Goal: Information Seeking & Learning: Check status

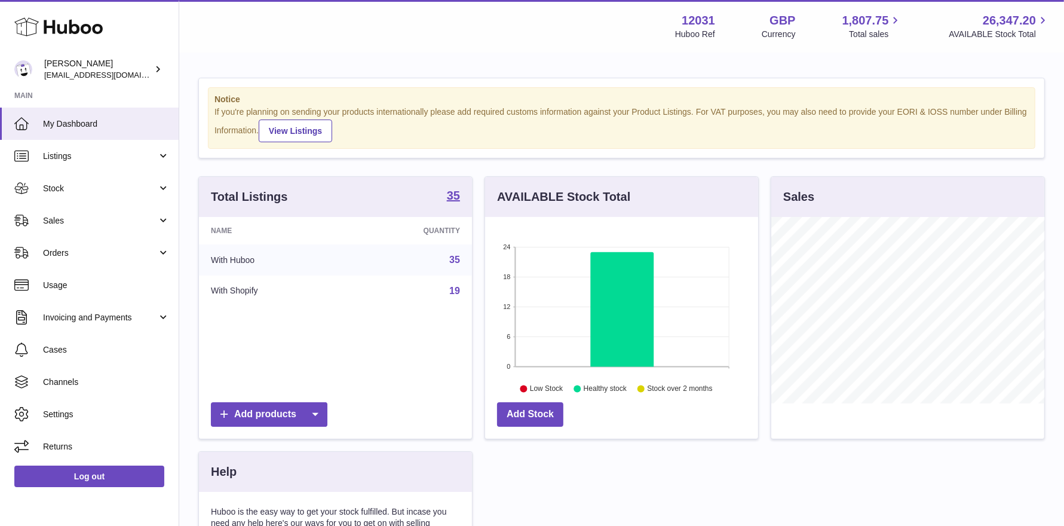
click at [93, 193] on span "Stock" at bounding box center [100, 188] width 114 height 11
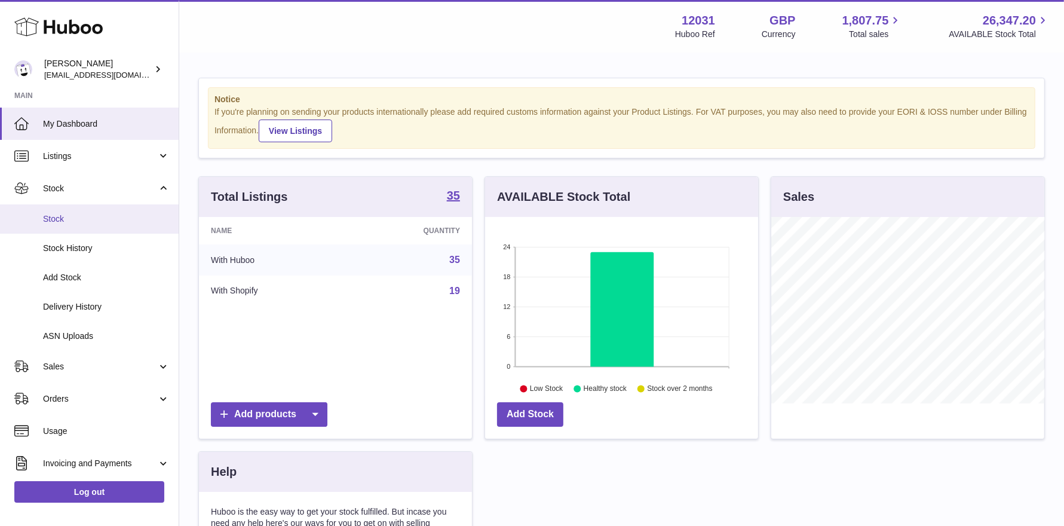
click at [58, 220] on span "Stock" at bounding box center [106, 218] width 127 height 11
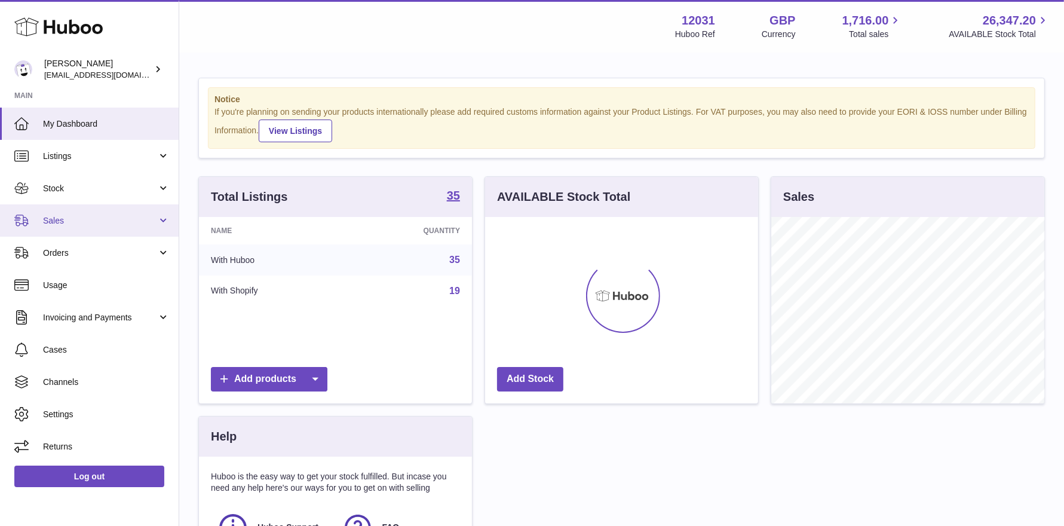
scroll to position [186, 273]
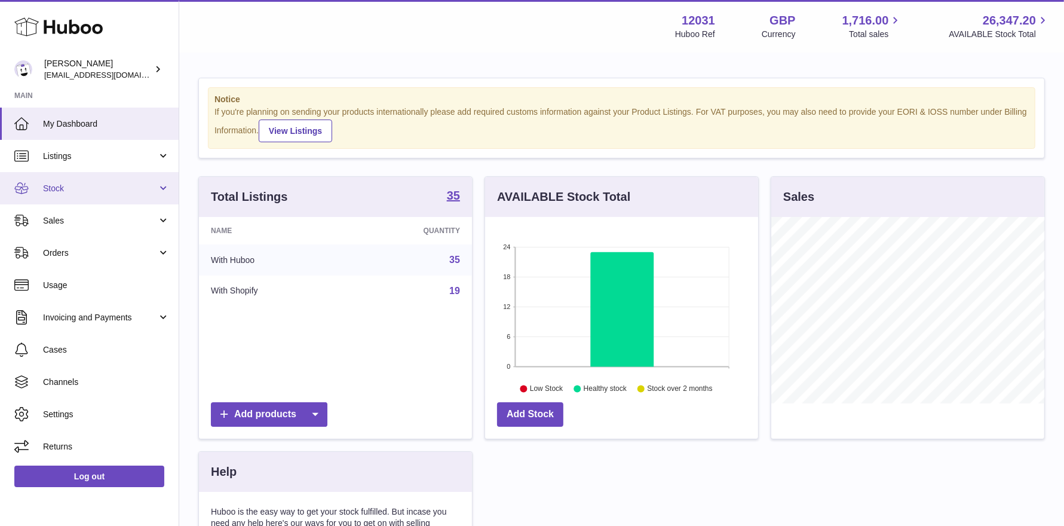
click at [110, 196] on link "Stock" at bounding box center [89, 188] width 179 height 32
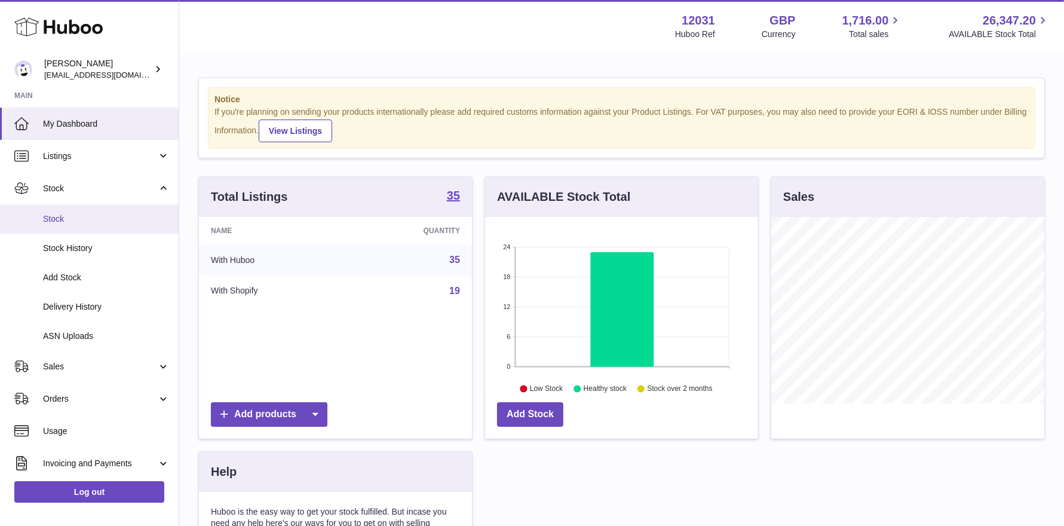
click at [105, 220] on span "Stock" at bounding box center [106, 218] width 127 height 11
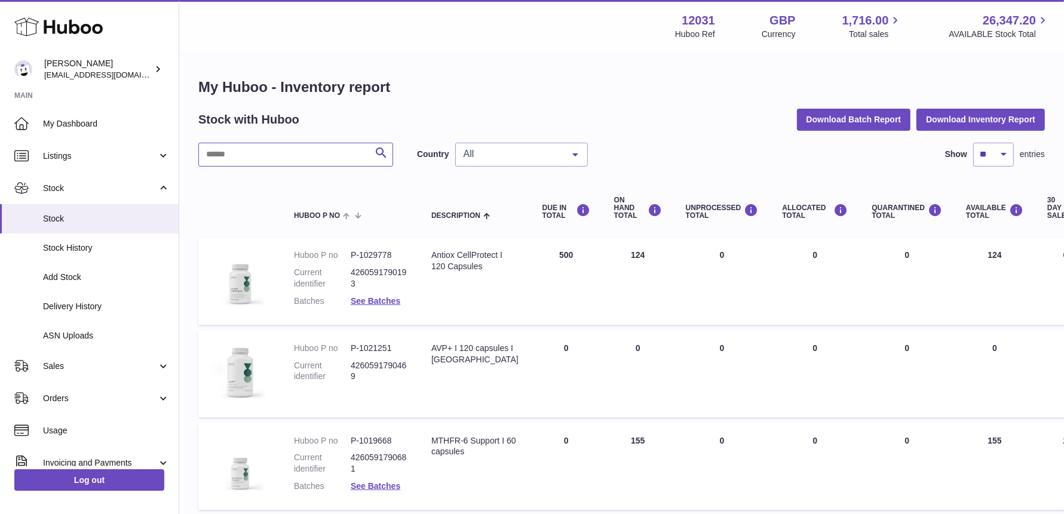
click at [271, 152] on input "text" at bounding box center [295, 155] width 195 height 24
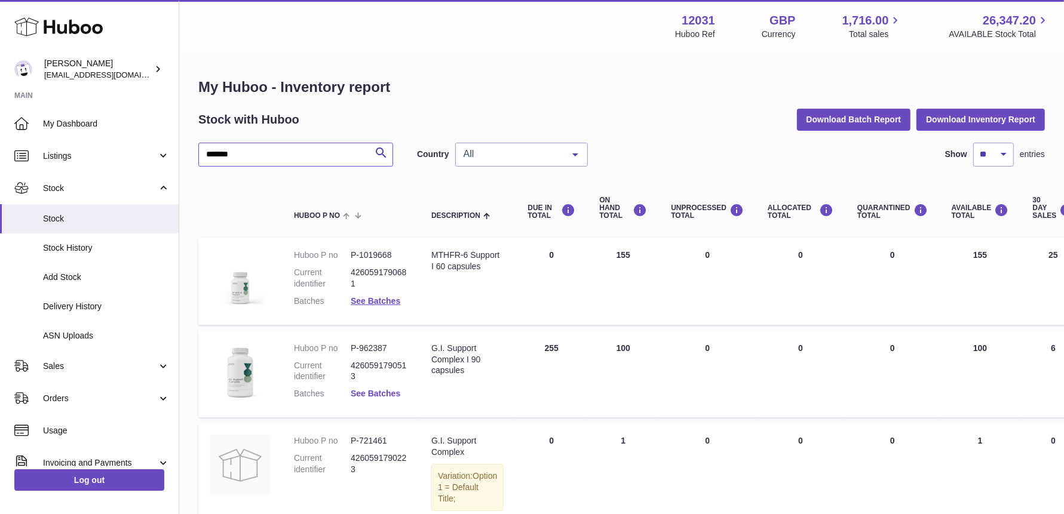
type input "*******"
click at [376, 395] on link "See Batches" at bounding box center [376, 394] width 50 height 10
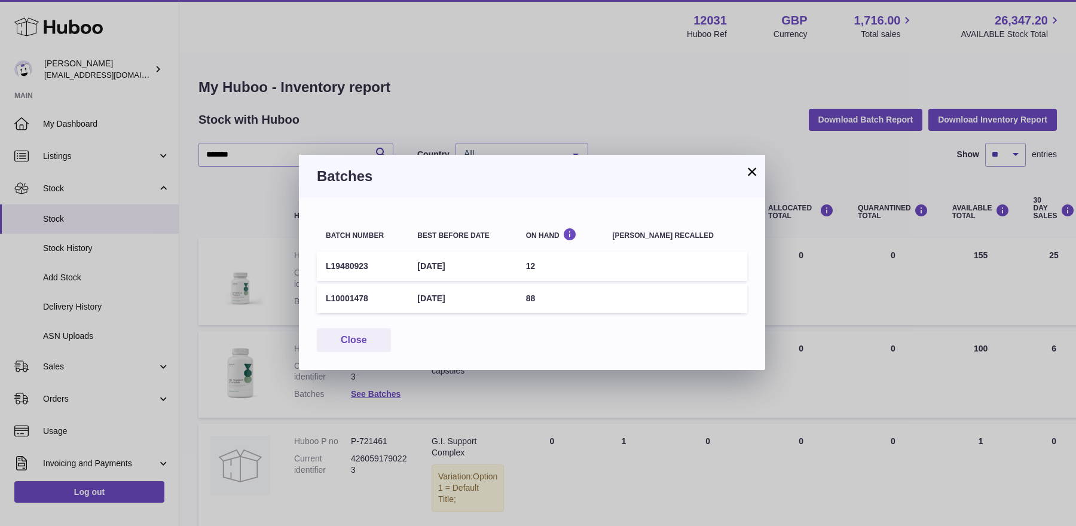
click at [752, 170] on button "×" at bounding box center [752, 171] width 14 height 14
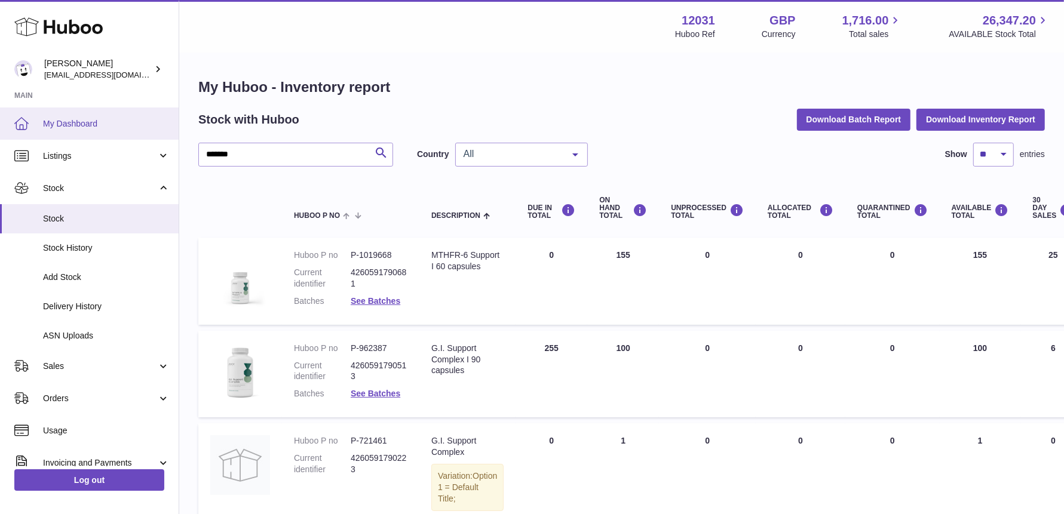
click at [61, 134] on link "My Dashboard" at bounding box center [89, 124] width 179 height 32
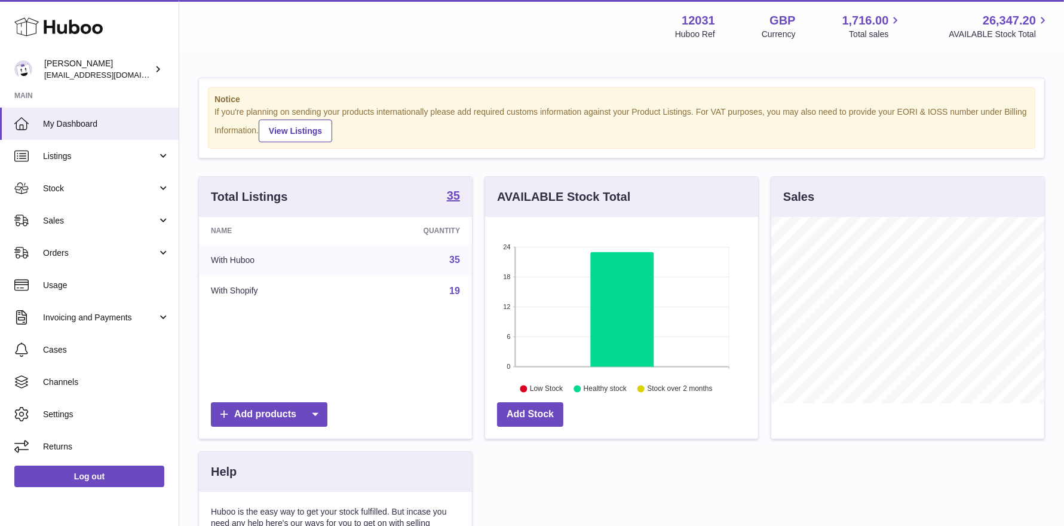
scroll to position [186, 273]
